Goal: Task Accomplishment & Management: Manage account settings

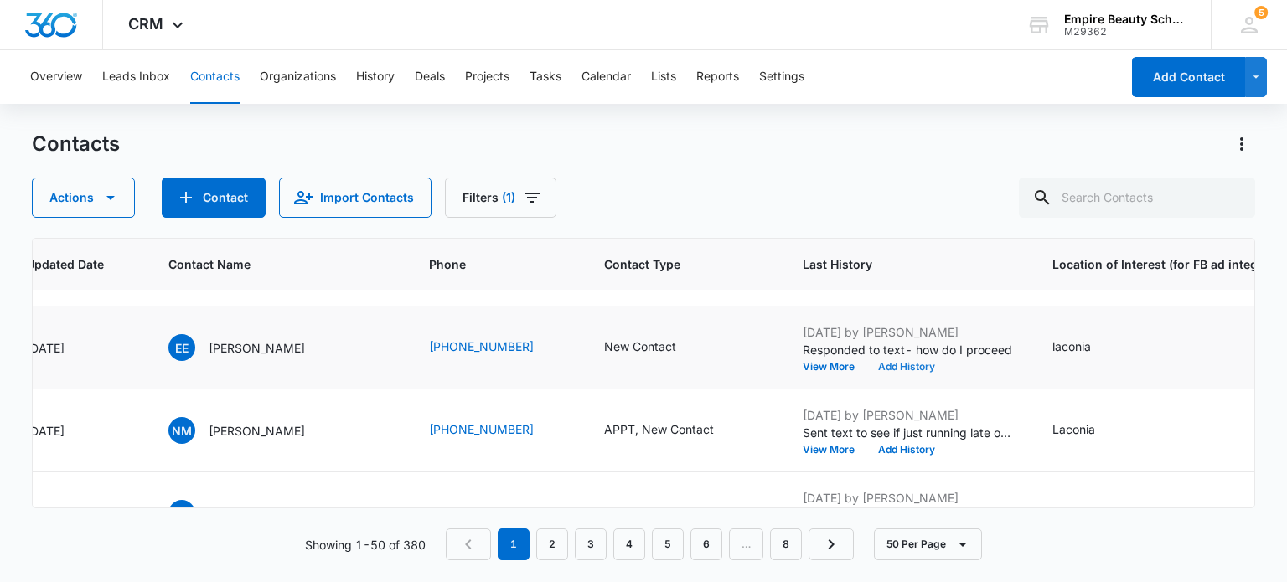
scroll to position [168, 308]
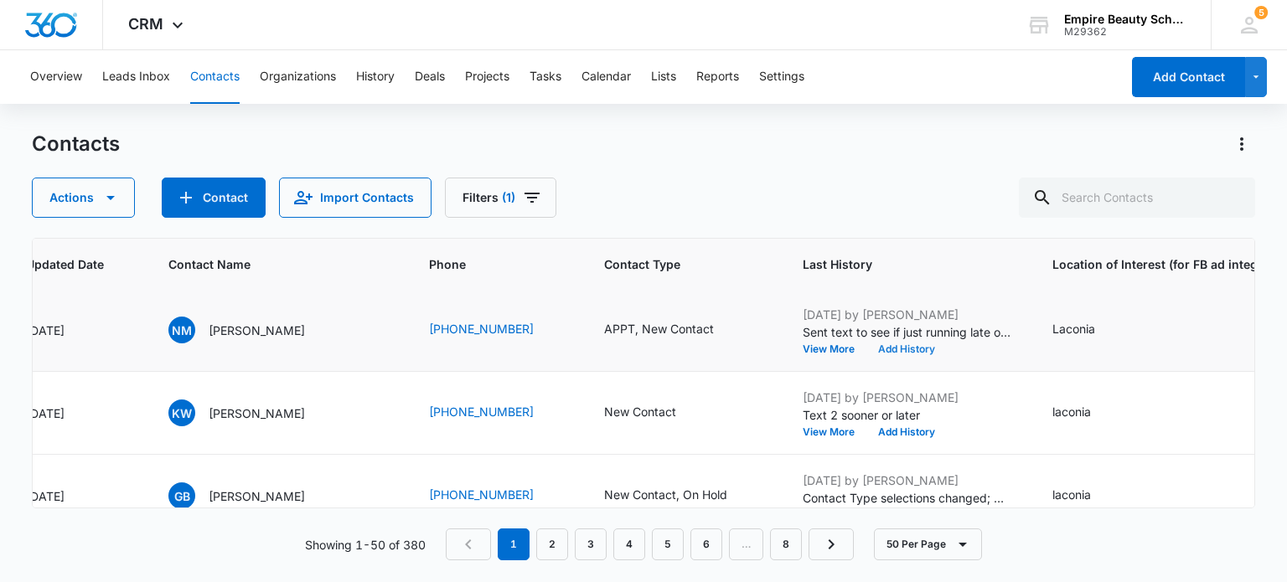
click at [894, 348] on button "Add History" at bounding box center [907, 349] width 80 height 10
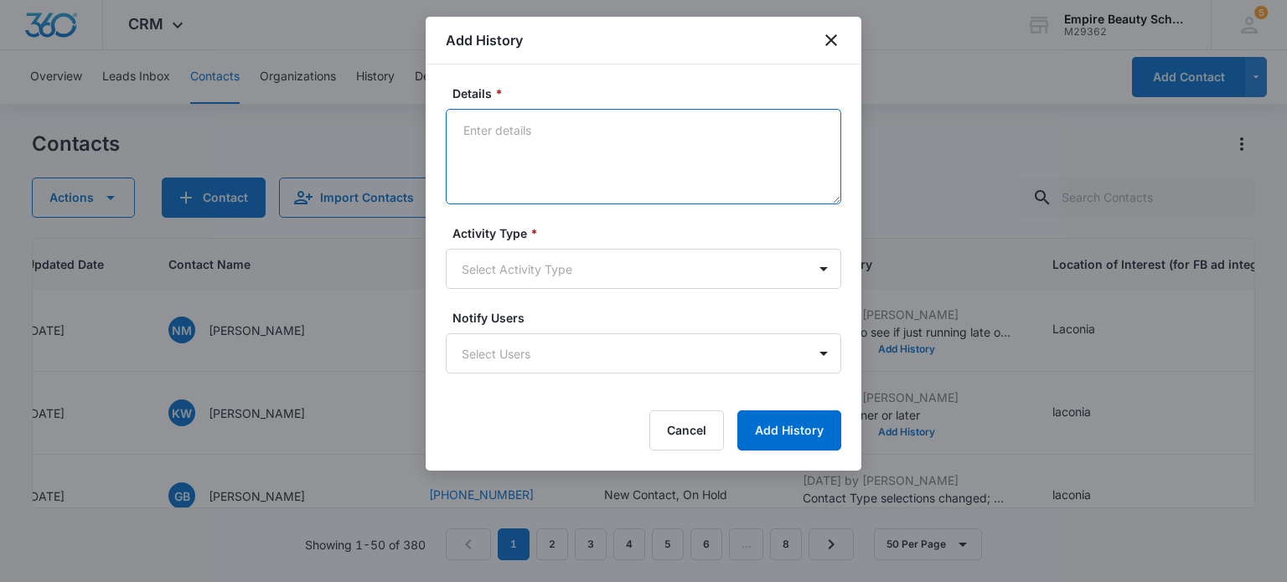
click at [500, 151] on textarea "Details *" at bounding box center [644, 157] width 396 height 96
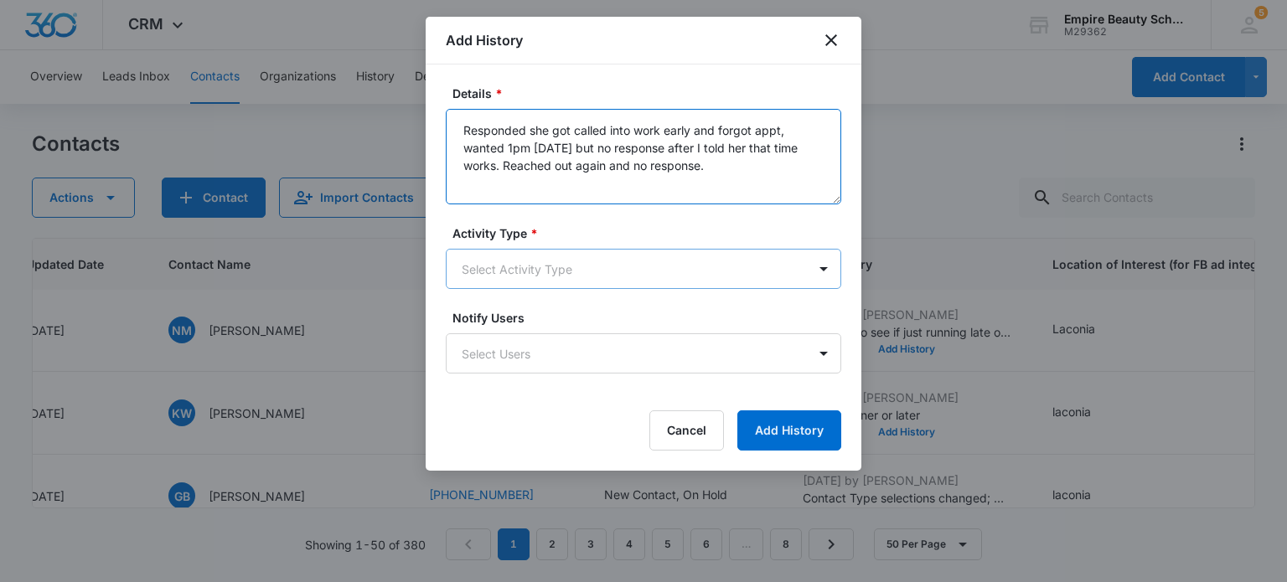
type textarea "Responded she got called into work early and forgot appt, wanted 1pm [DATE] but…"
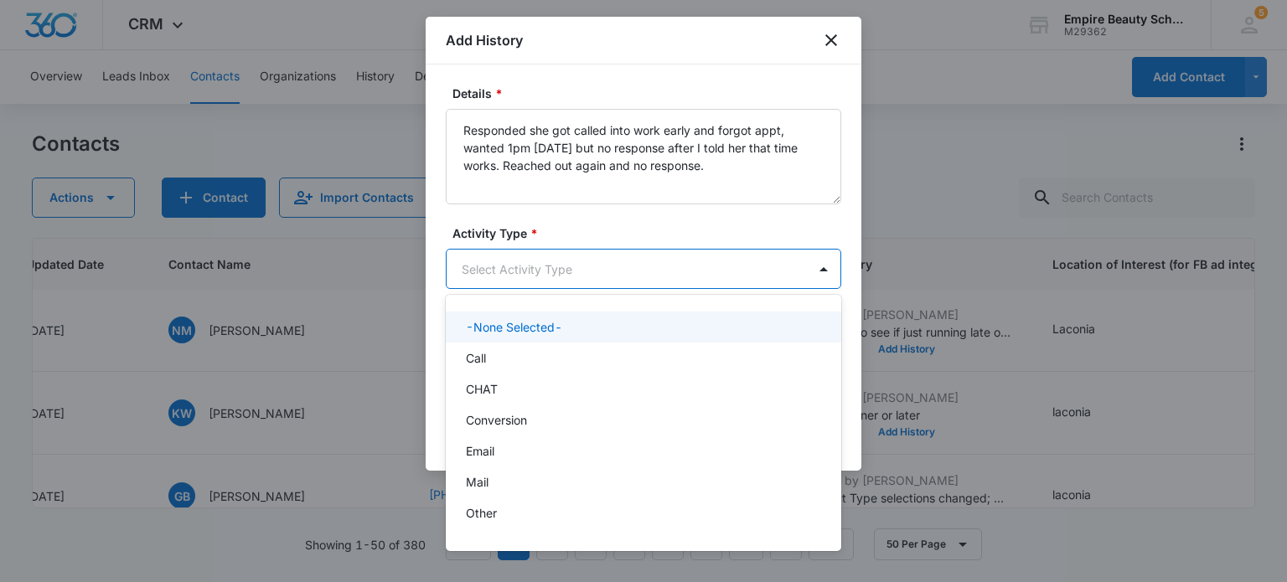
click at [652, 267] on body "CRM Apps Forms CRM Email Shop Payments POS Files Brand Settings Empire Beauty S…" at bounding box center [643, 291] width 1287 height 582
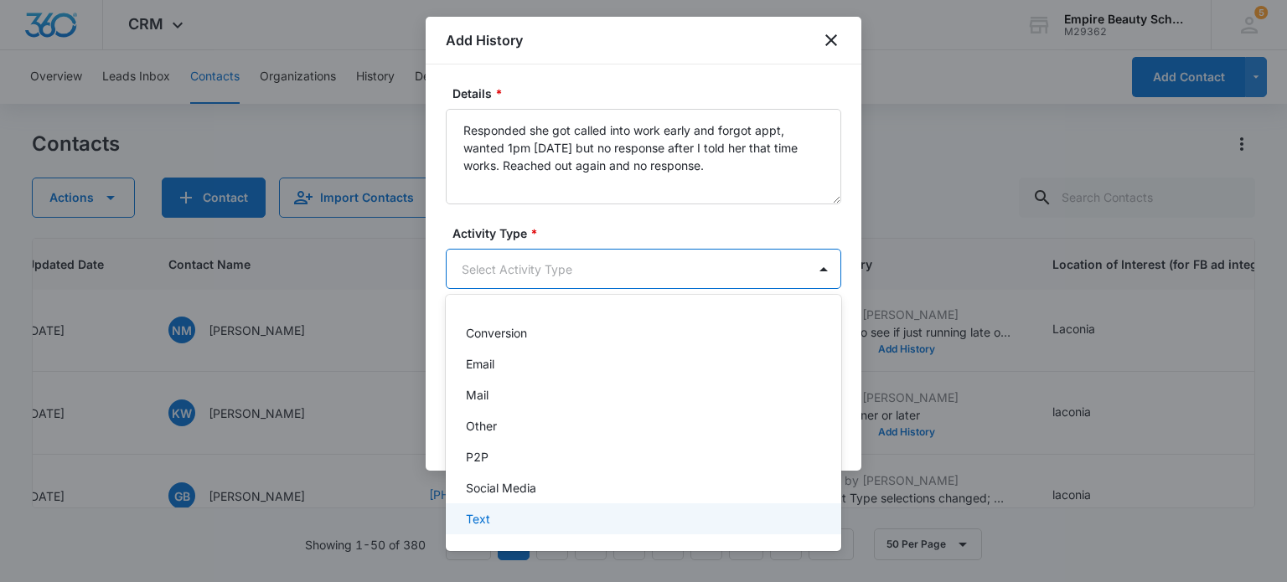
click at [500, 523] on div "Text" at bounding box center [642, 519] width 352 height 18
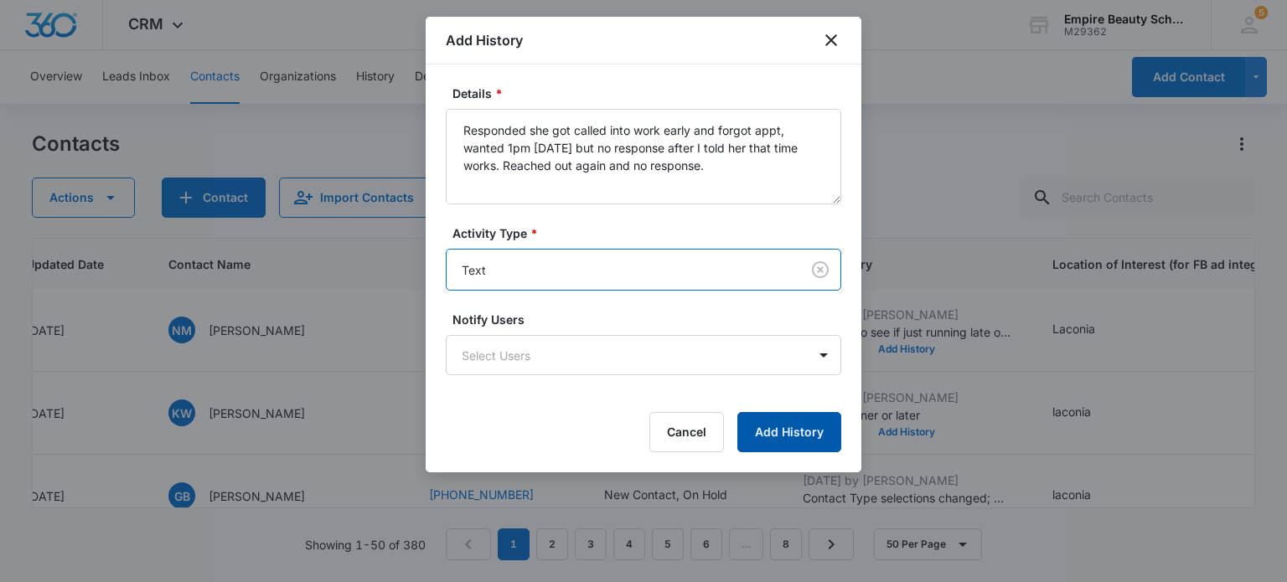
click at [773, 436] on button "Add History" at bounding box center [790, 432] width 104 height 40
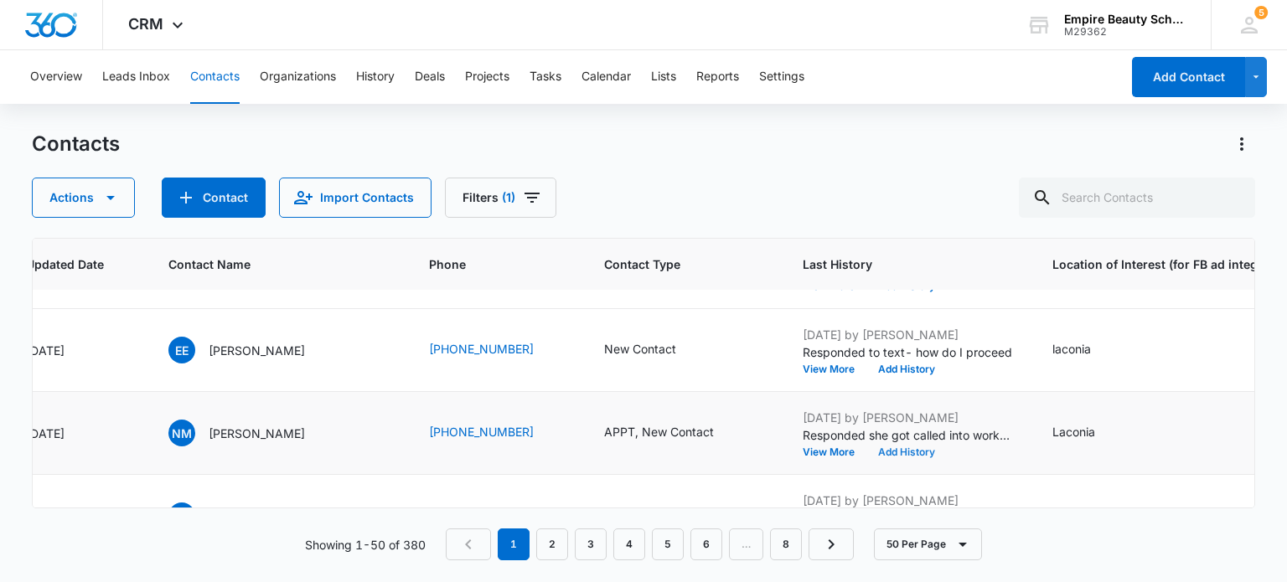
scroll to position [0, 308]
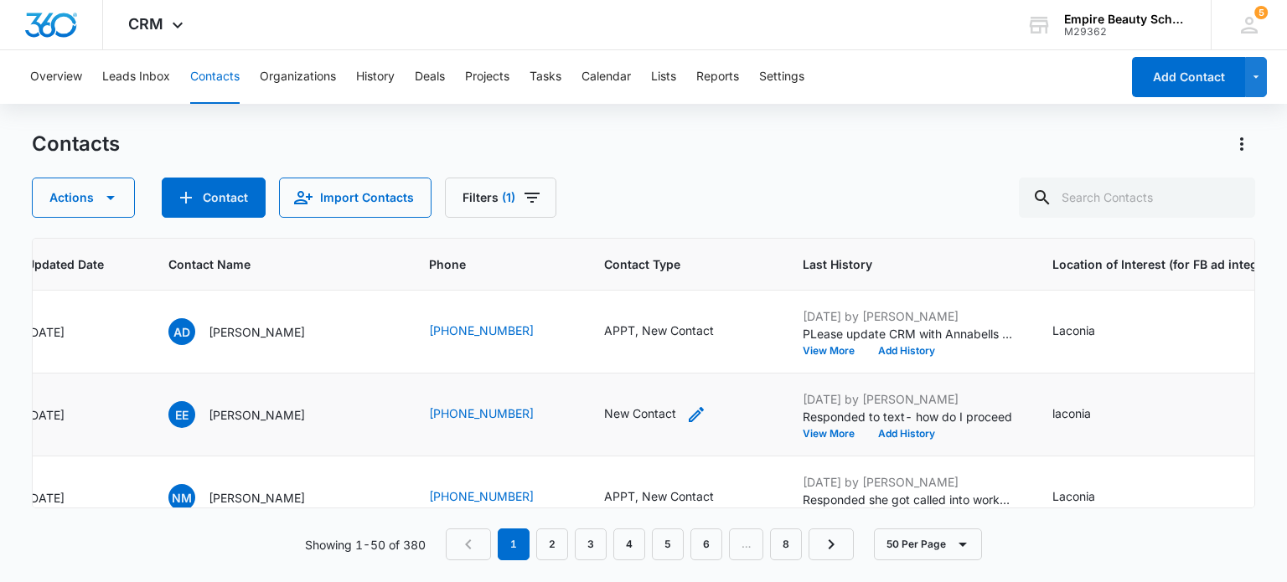
click at [689, 412] on icon "Contact Type - New Contact - Select to Edit Field" at bounding box center [696, 414] width 15 height 15
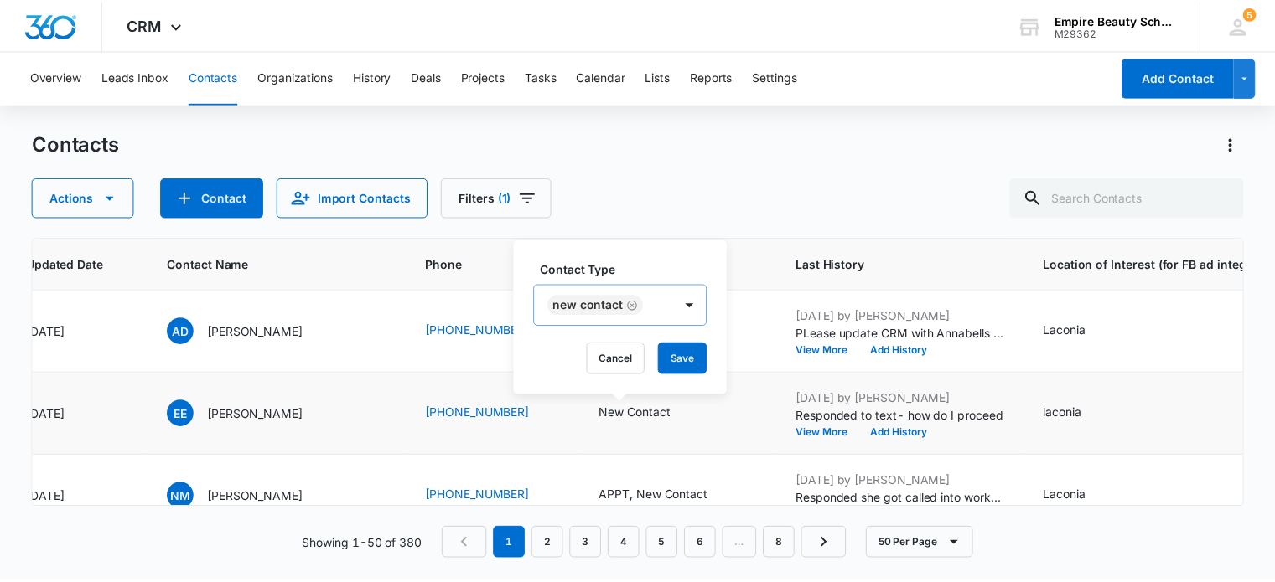
scroll to position [13, 0]
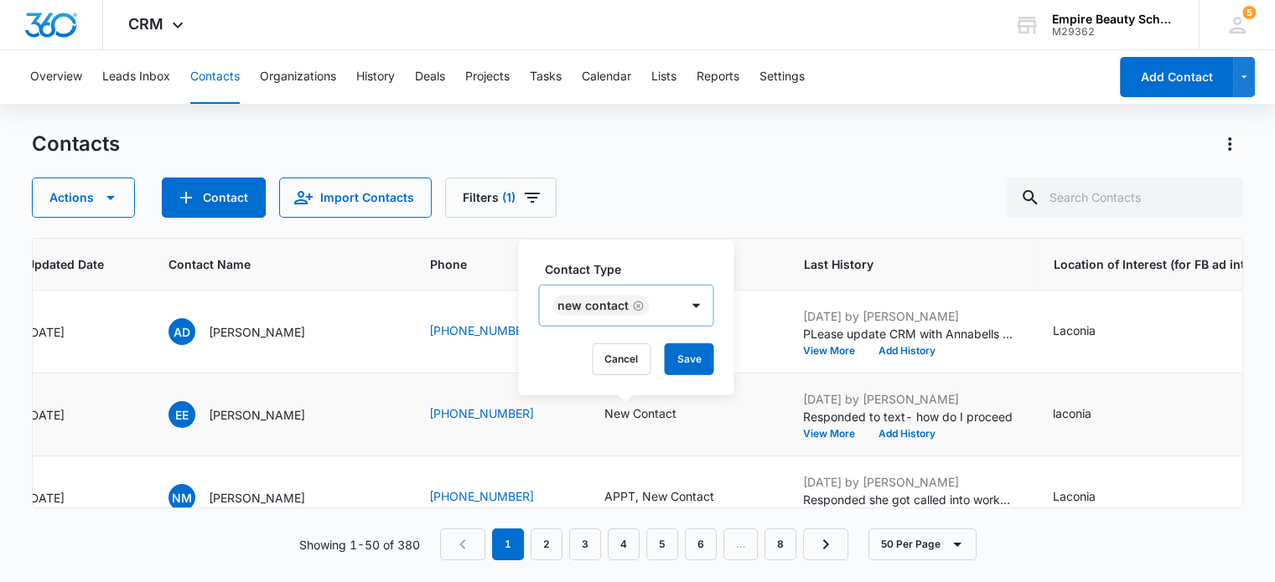
click at [650, 304] on div "New Contact" at bounding box center [609, 306] width 140 height 40
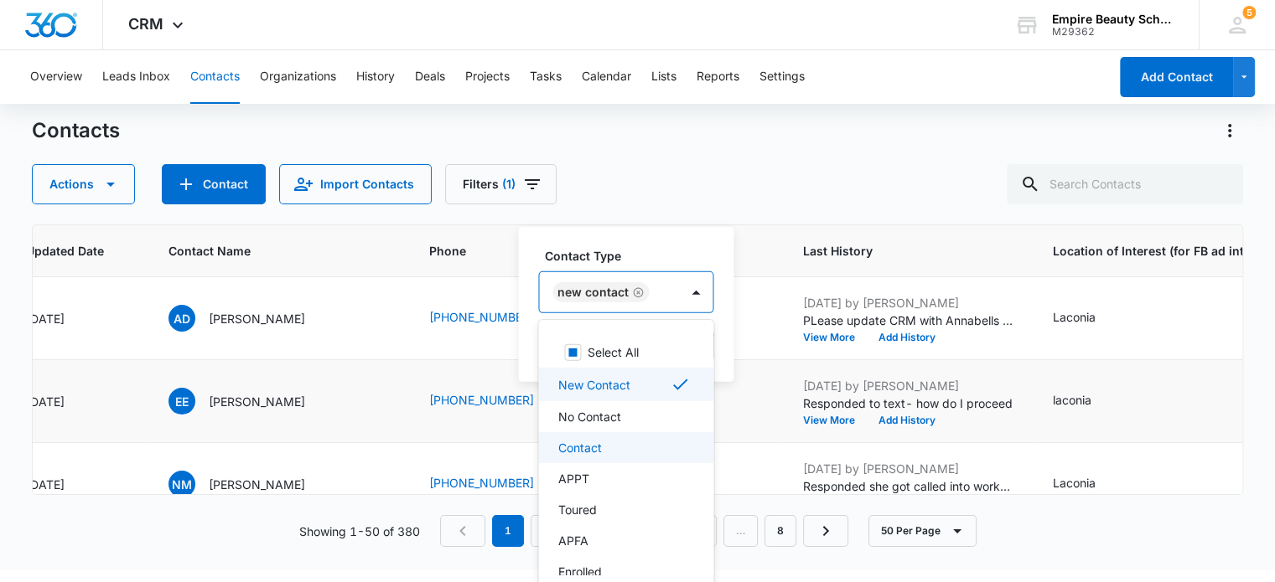
click at [588, 448] on p "Contact" at bounding box center [580, 448] width 44 height 18
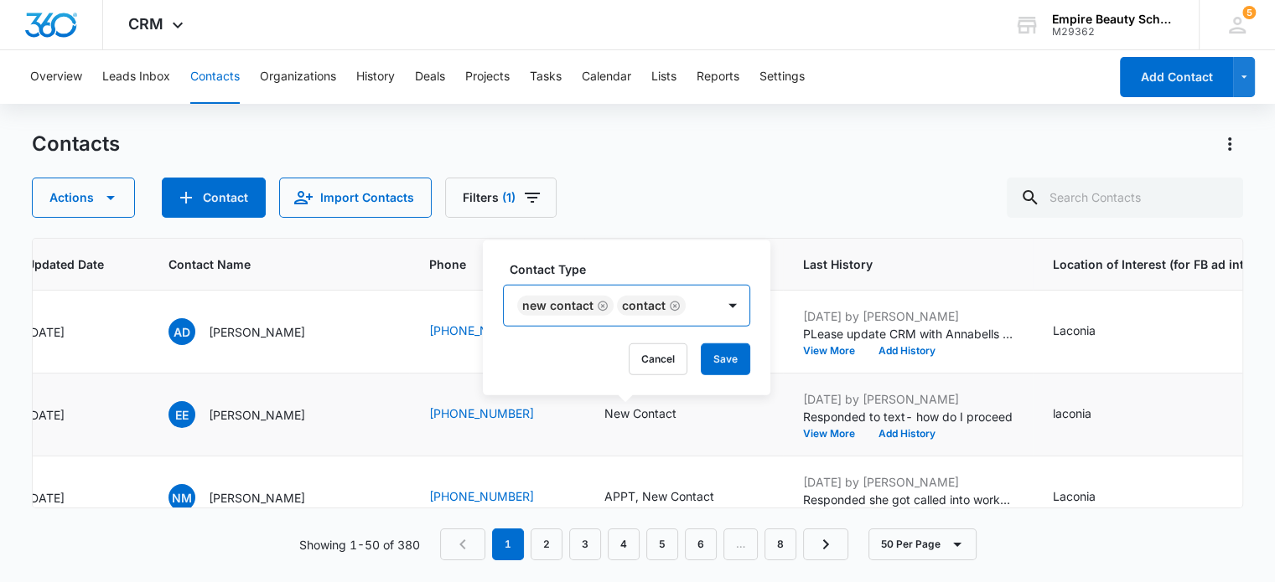
click at [735, 291] on div "New Contact Contact" at bounding box center [626, 306] width 247 height 42
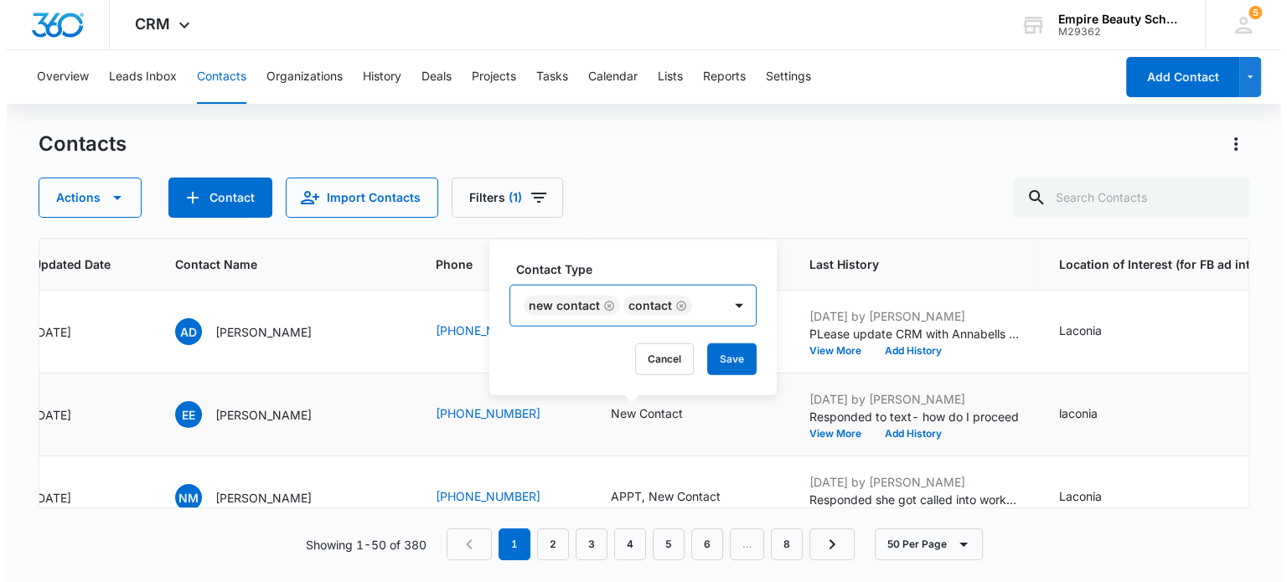
scroll to position [0, 0]
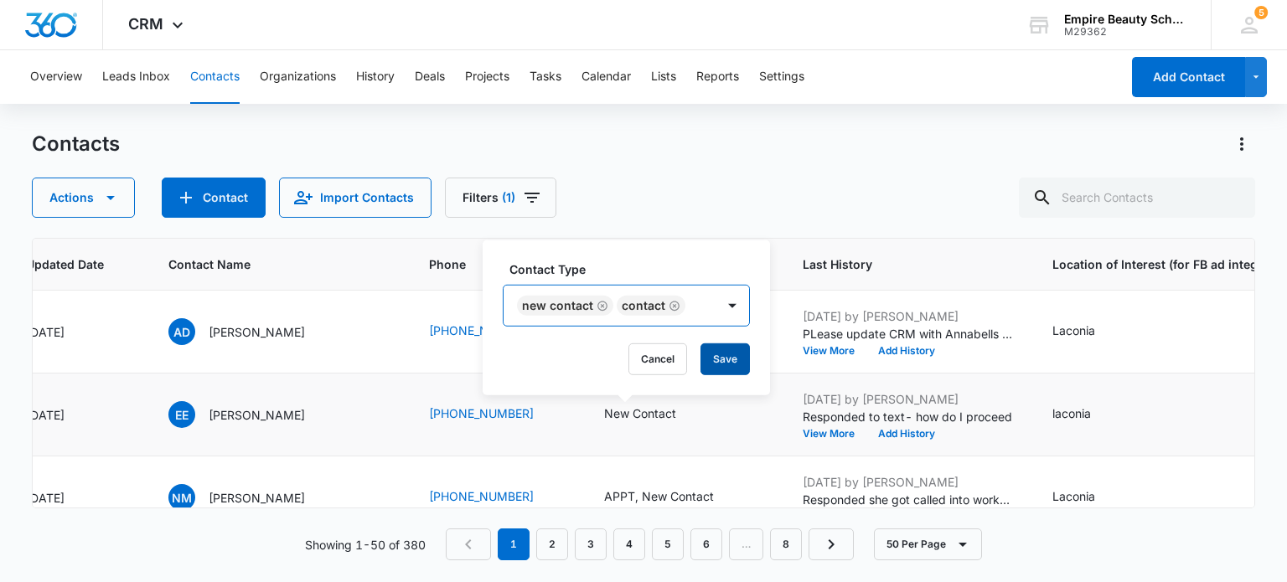
click at [717, 363] on button "Save" at bounding box center [725, 360] width 49 height 32
